Goal: Information Seeking & Learning: Understand process/instructions

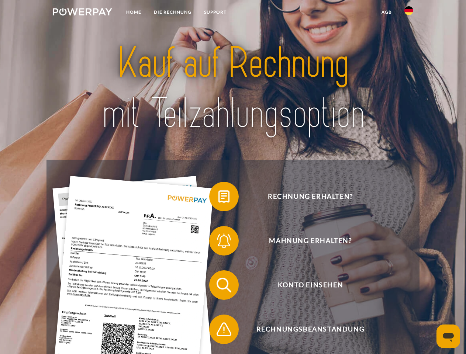
click at [82, 13] on img at bounding box center [82, 11] width 59 height 7
click at [409, 13] on img at bounding box center [409, 10] width 9 height 9
click at [387, 12] on link "agb" at bounding box center [386, 12] width 23 height 13
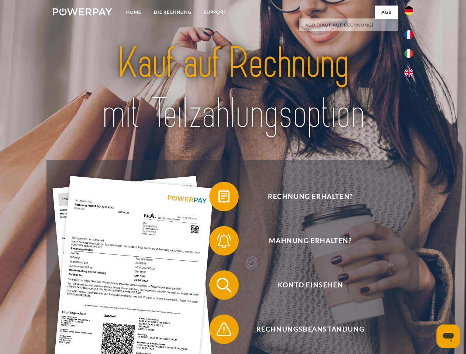
click at [219, 198] on span at bounding box center [213, 196] width 37 height 37
click at [219, 243] on span at bounding box center [213, 241] width 37 height 37
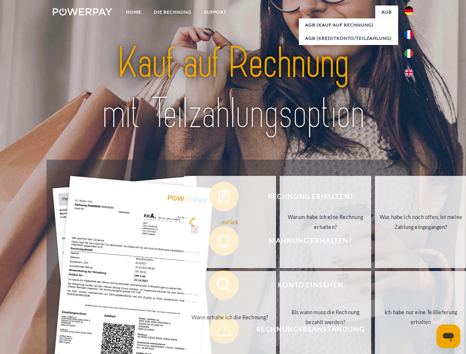
click at [280, 287] on link "Bis wann muss die Rechnung bezahlt werden?" at bounding box center [326, 317] width 92 height 92
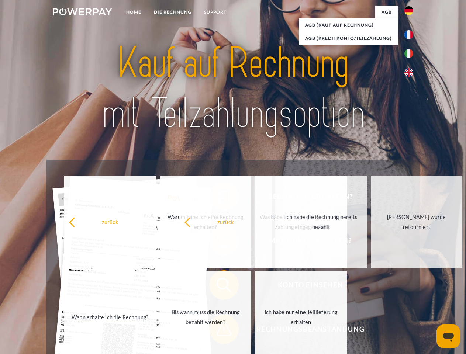
click at [219, 331] on span at bounding box center [213, 329] width 37 height 37
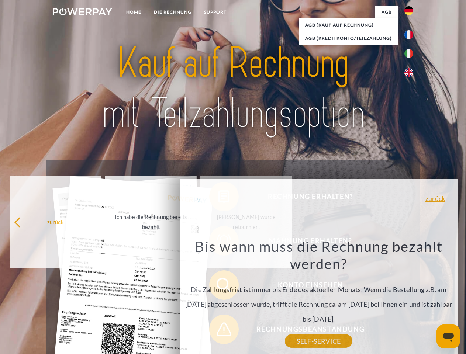
click at [449, 337] on icon "Messaging-Fenster öffnen" at bounding box center [448, 337] width 11 height 9
